Goal: Task Accomplishment & Management: Use online tool/utility

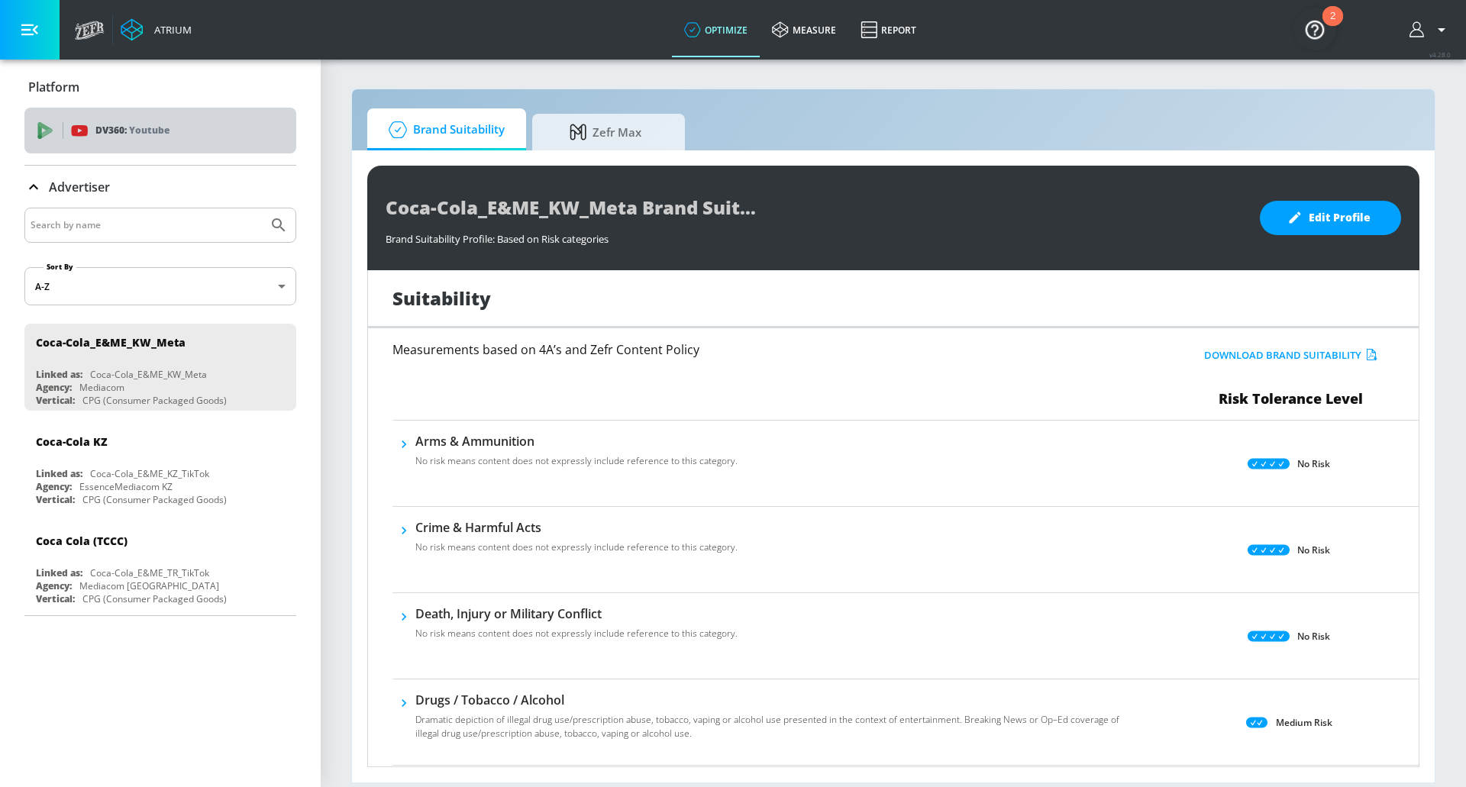
click at [246, 137] on div "DV360: Youtube" at bounding box center [177, 130] width 213 height 17
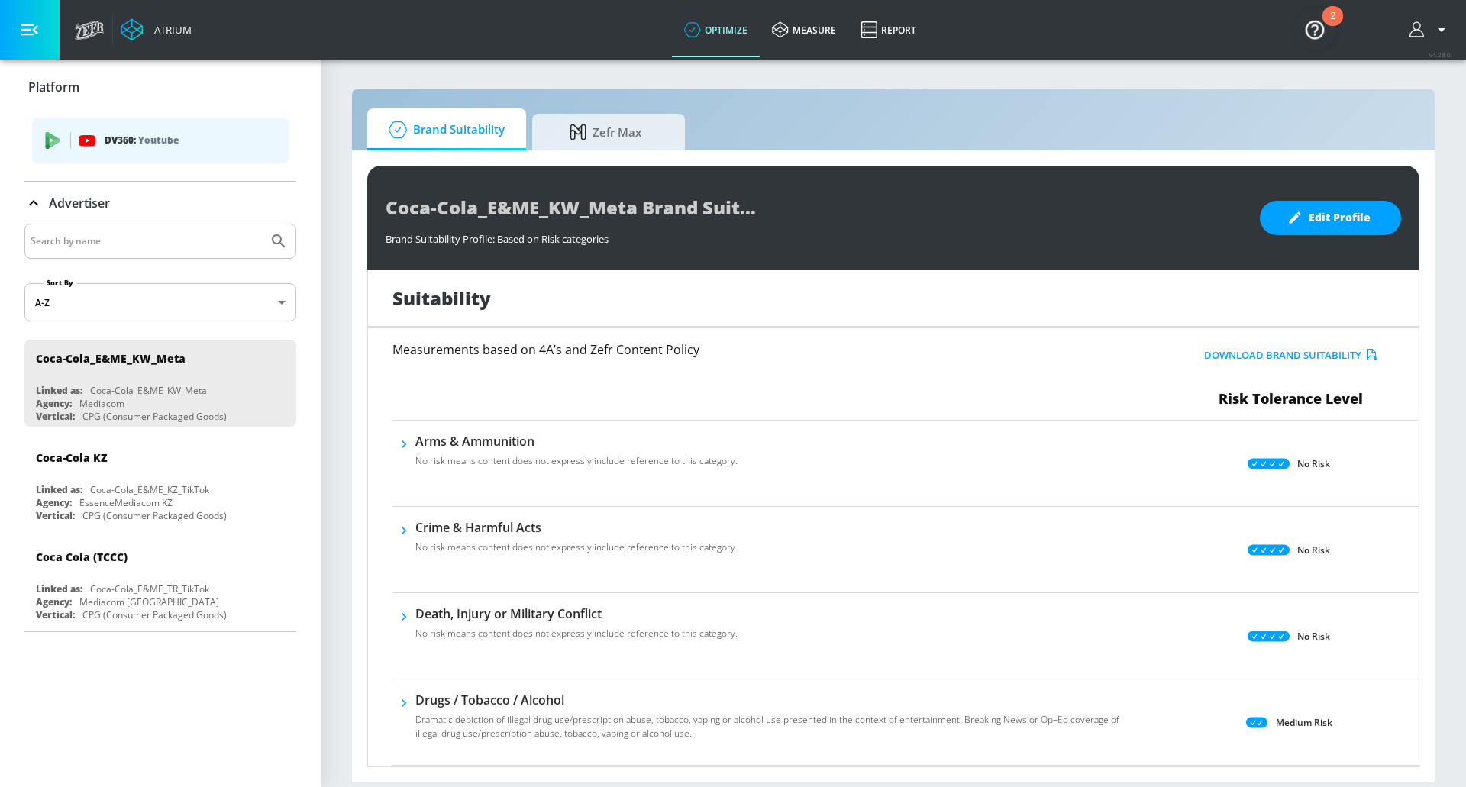
click at [176, 150] on div "DV360: Youtube" at bounding box center [160, 141] width 256 height 46
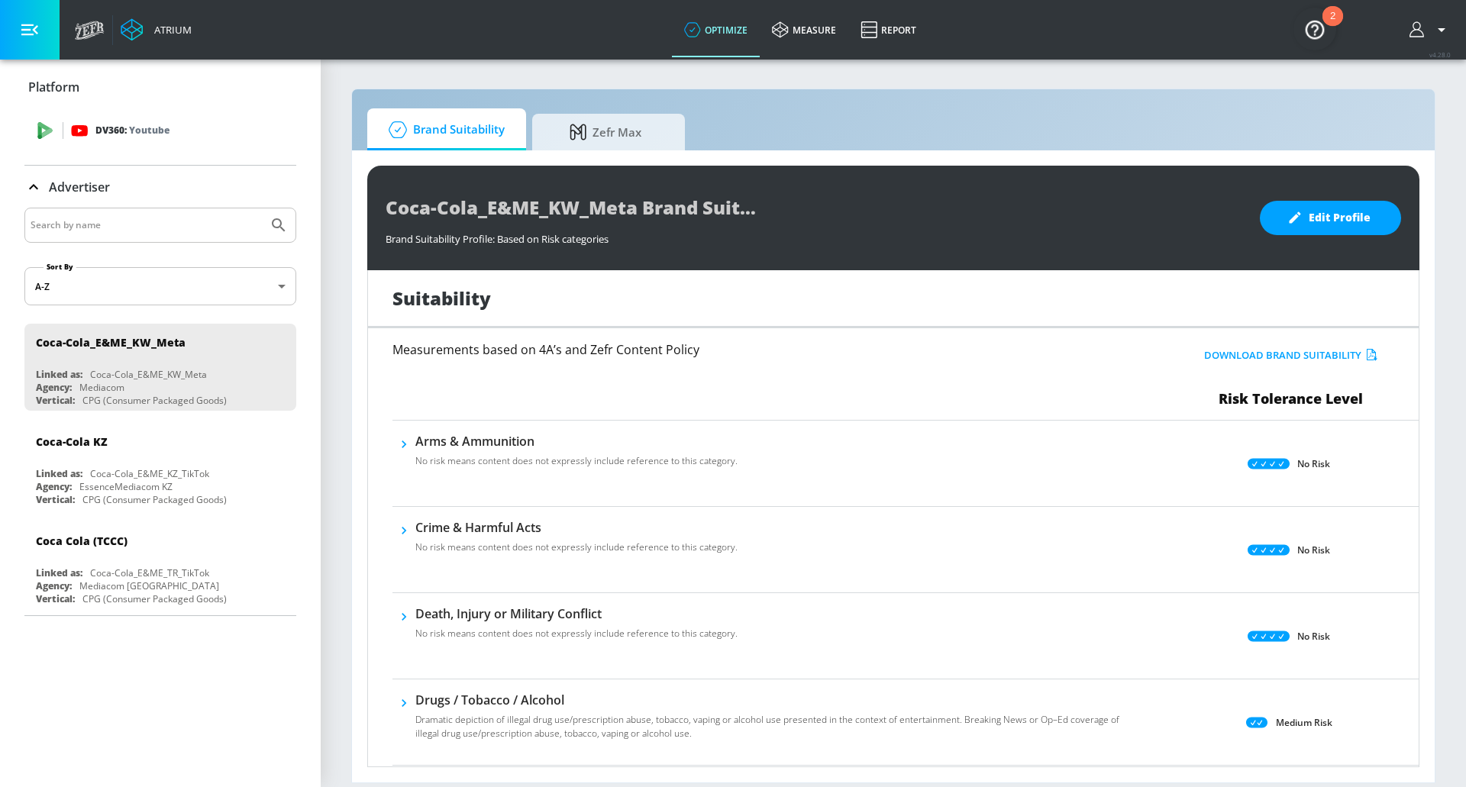
click at [153, 137] on p "Youtube" at bounding box center [149, 130] width 40 height 16
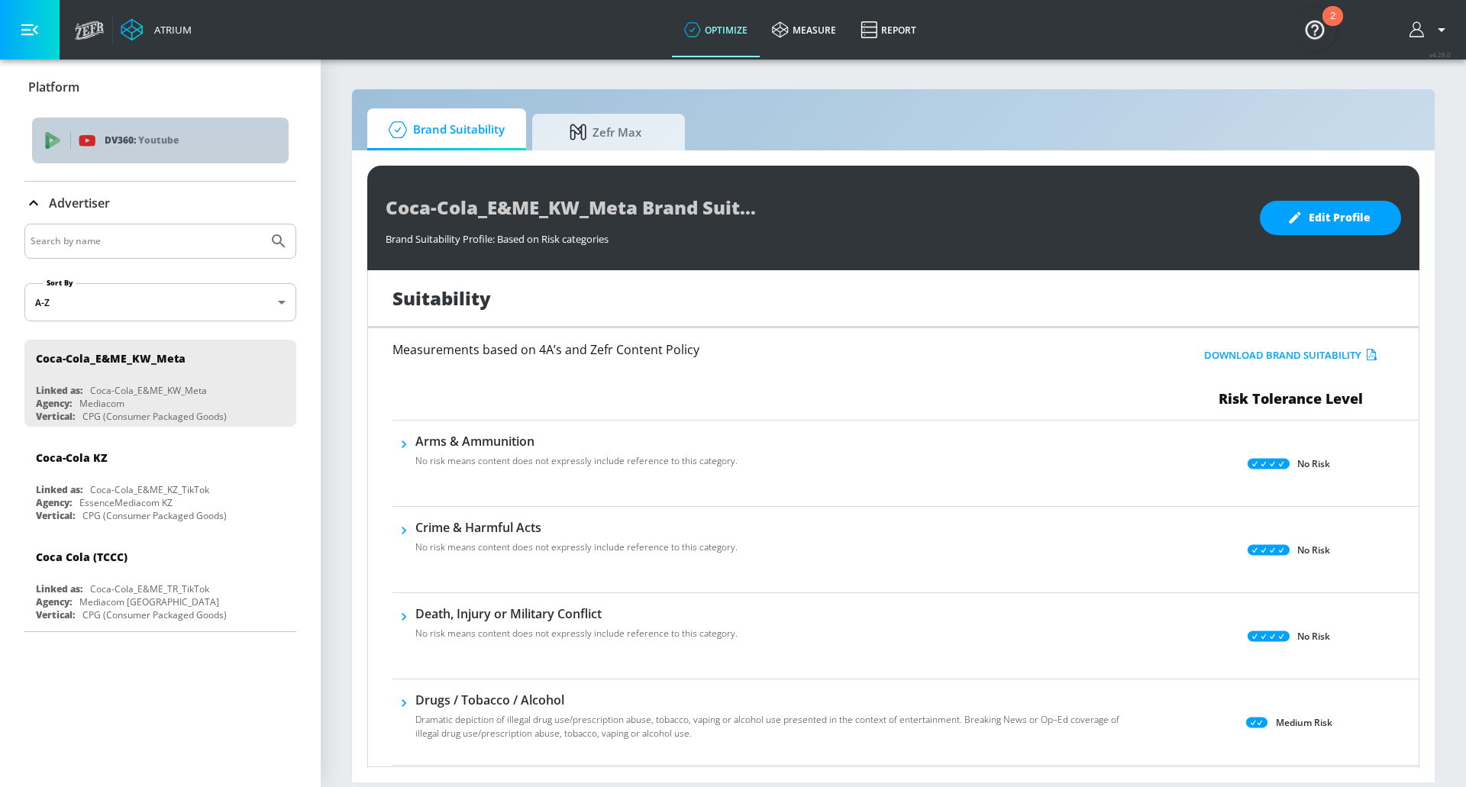
click at [165, 149] on div "DV360: Youtube" at bounding box center [160, 141] width 256 height 46
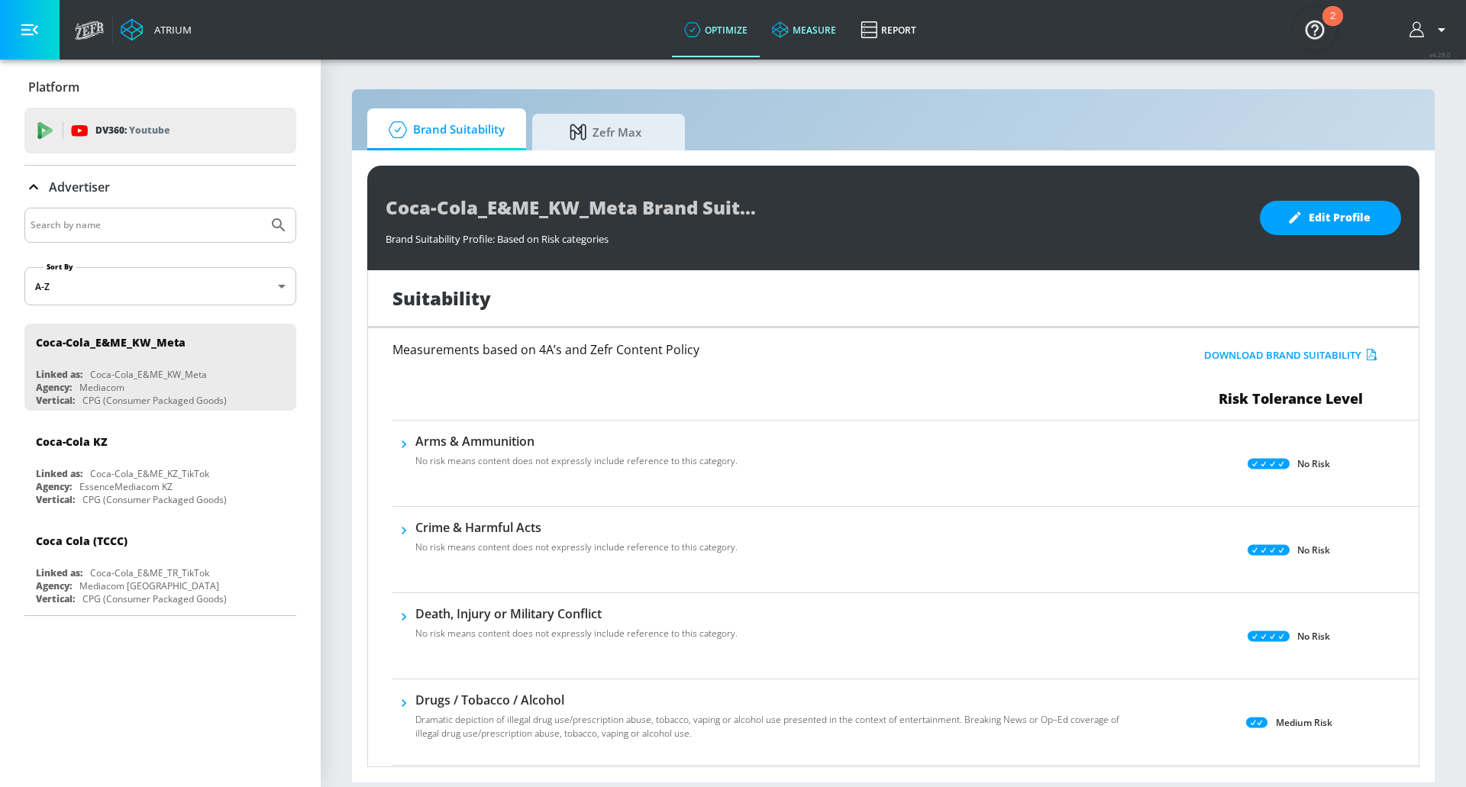
click at [834, 43] on link "measure" at bounding box center [804, 29] width 89 height 55
